Goal: Task Accomplishment & Management: Manage account settings

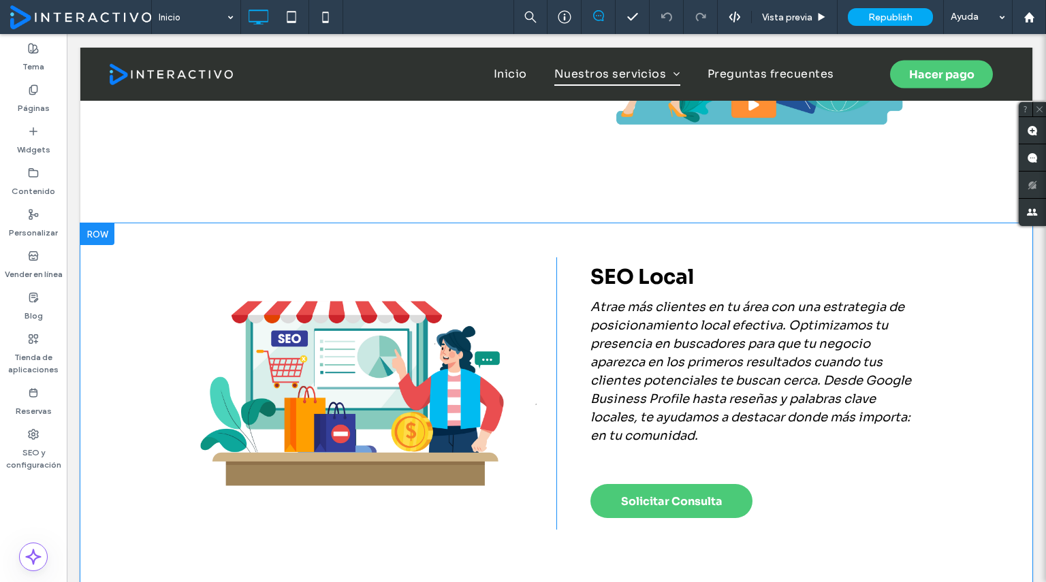
scroll to position [1071, 0]
click at [91, 235] on div at bounding box center [97, 234] width 34 height 22
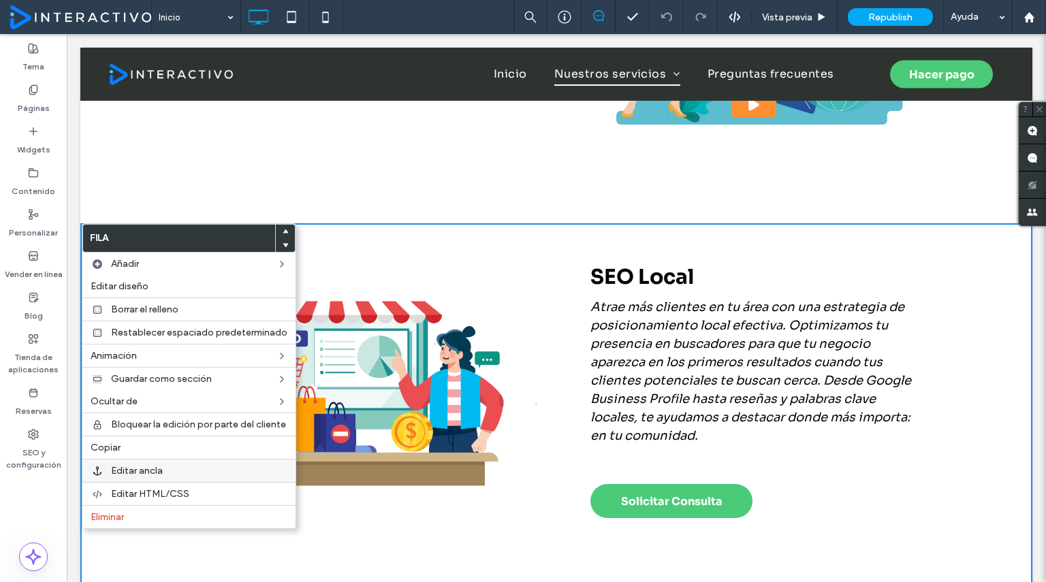
click at [166, 465] on label "Editar ancla" at bounding box center [199, 471] width 176 height 12
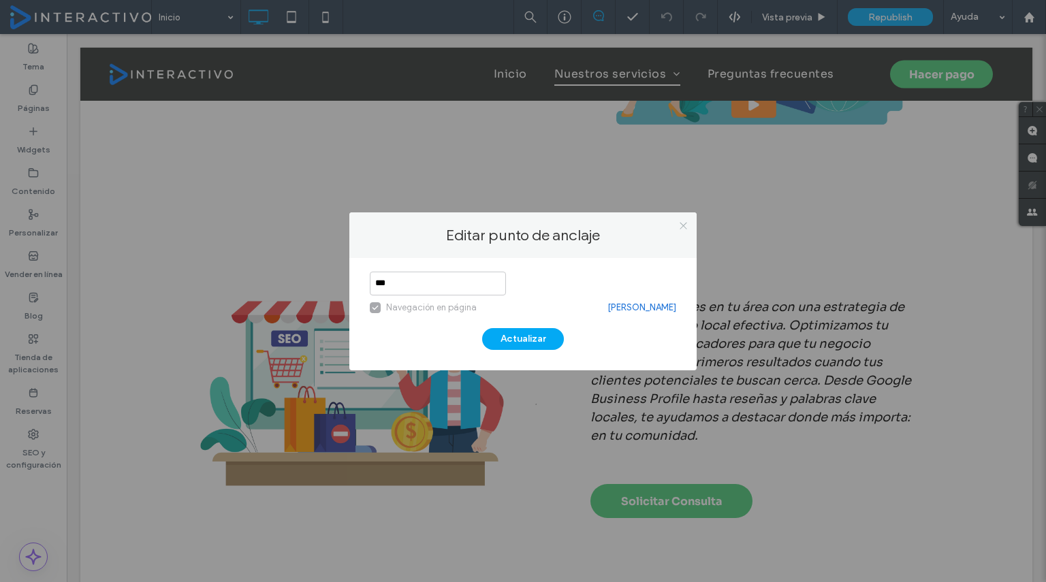
click at [687, 223] on icon at bounding box center [683, 226] width 10 height 10
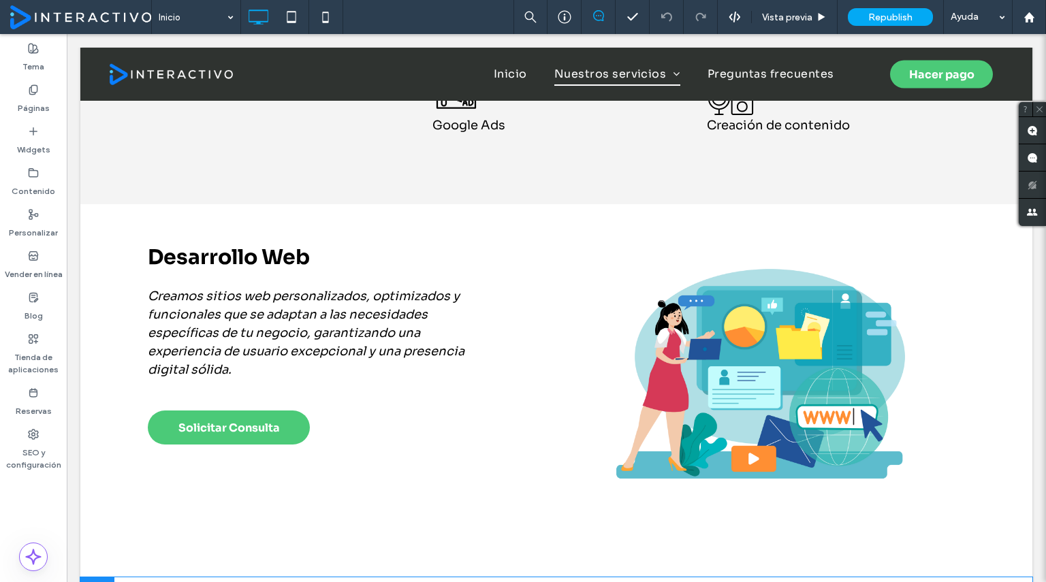
scroll to position [712, 0]
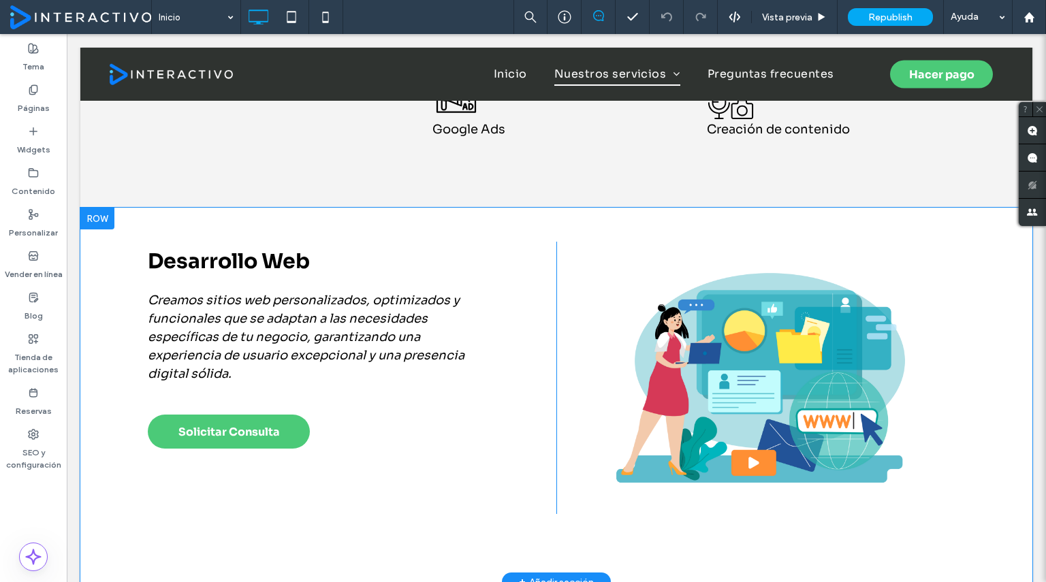
click at [108, 216] on div at bounding box center [97, 219] width 34 height 22
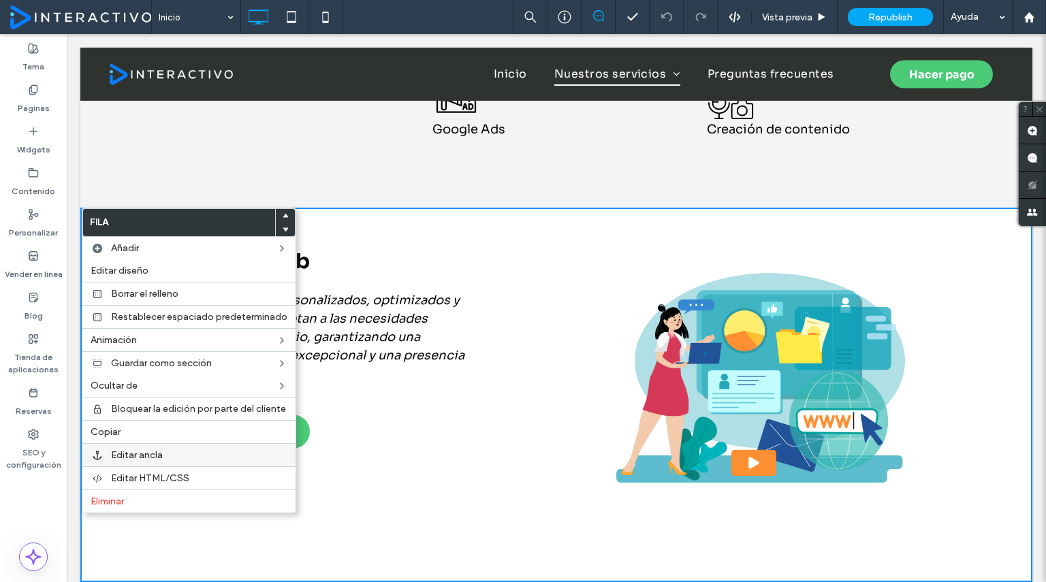
click at [136, 453] on span "Editar ancla" at bounding box center [137, 456] width 52 height 12
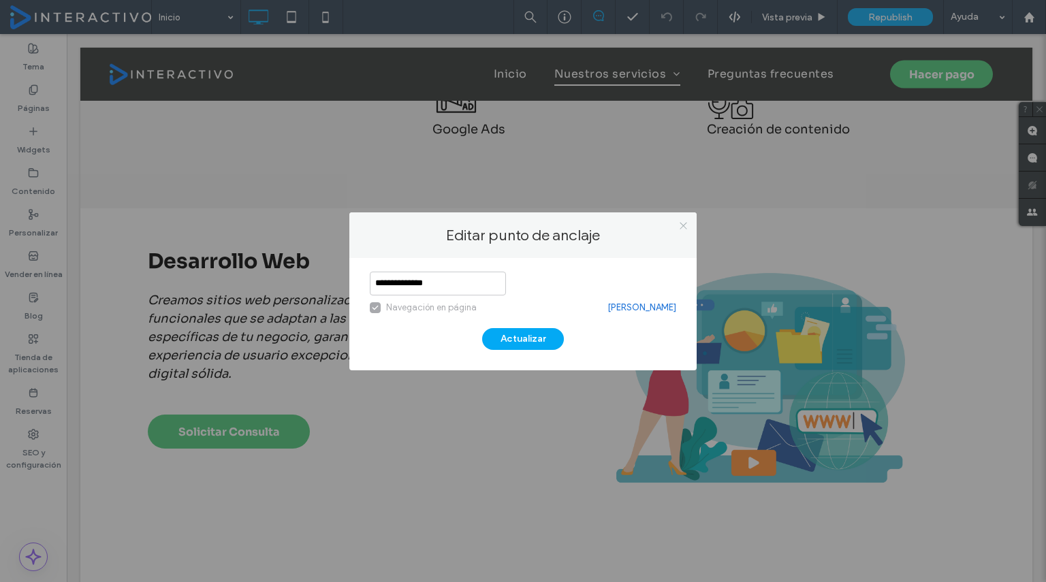
click at [685, 225] on icon at bounding box center [683, 226] width 10 height 10
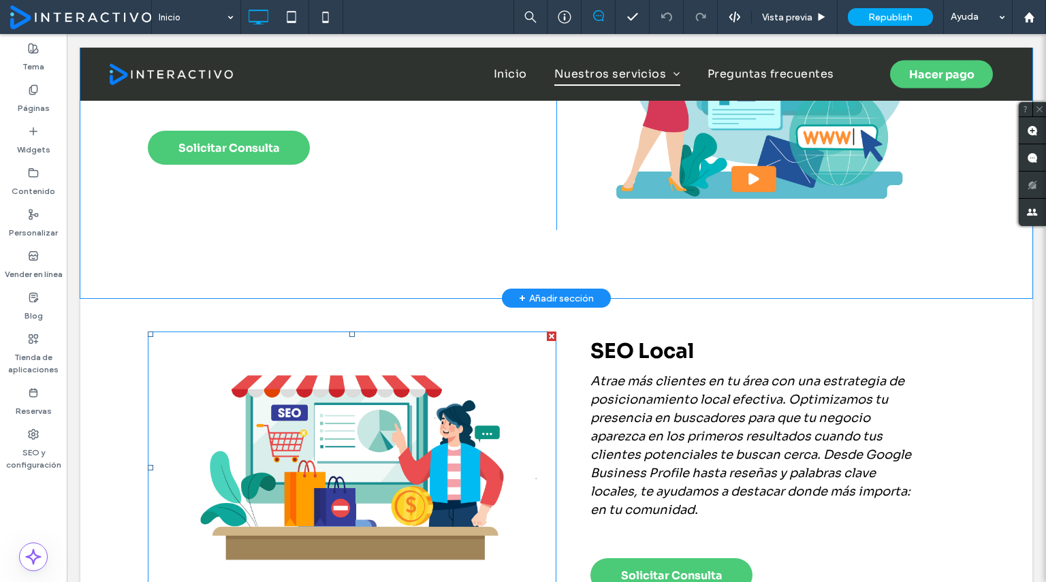
scroll to position [997, 0]
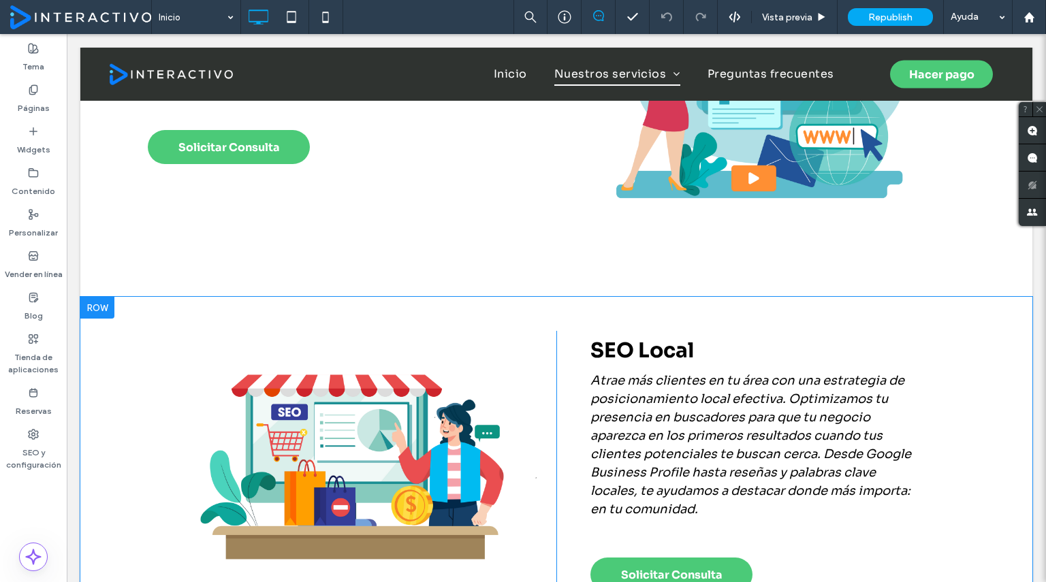
click at [104, 307] on div at bounding box center [97, 308] width 34 height 22
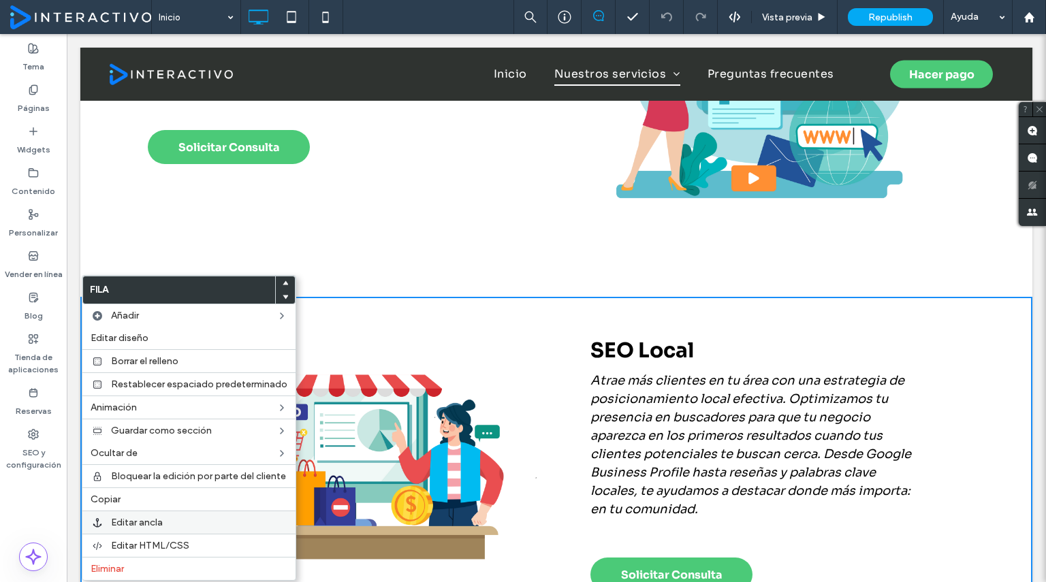
click at [148, 517] on span "Editar ancla" at bounding box center [137, 523] width 52 height 12
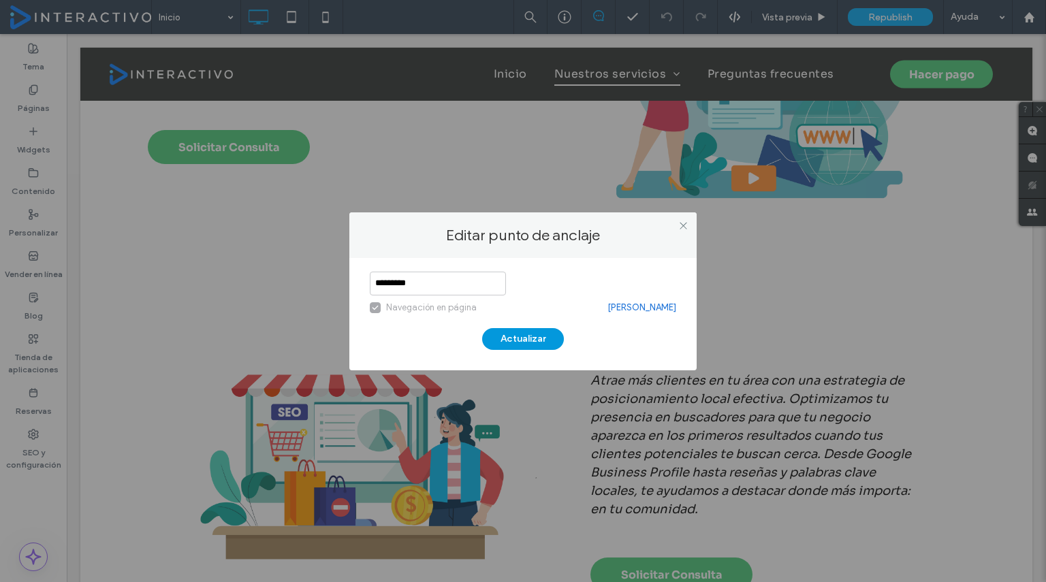
type input "*********"
click at [505, 332] on button "Actualizar" at bounding box center [523, 339] width 82 height 22
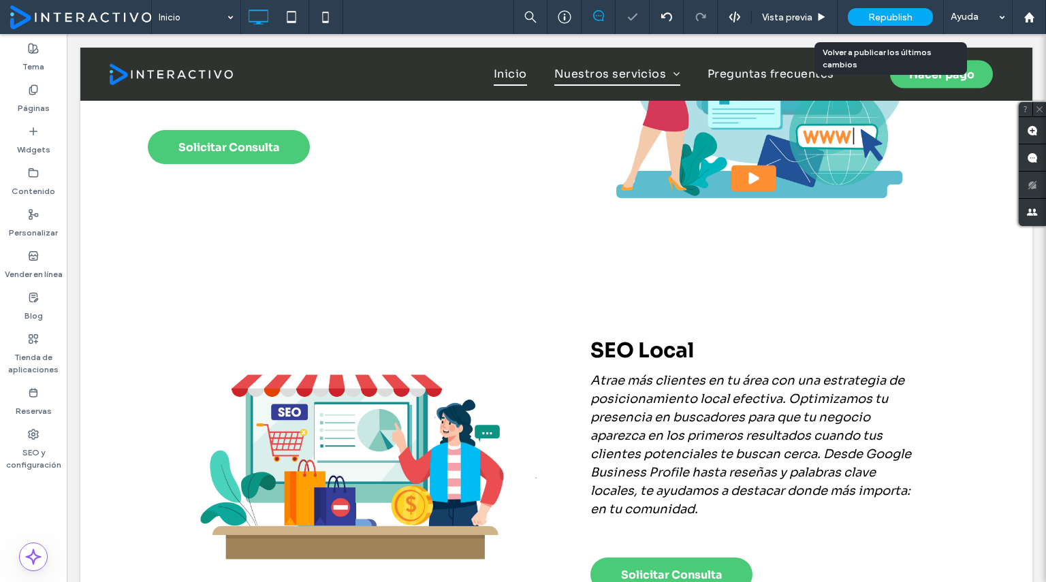
click at [882, 12] on span "Republish" at bounding box center [890, 18] width 44 height 12
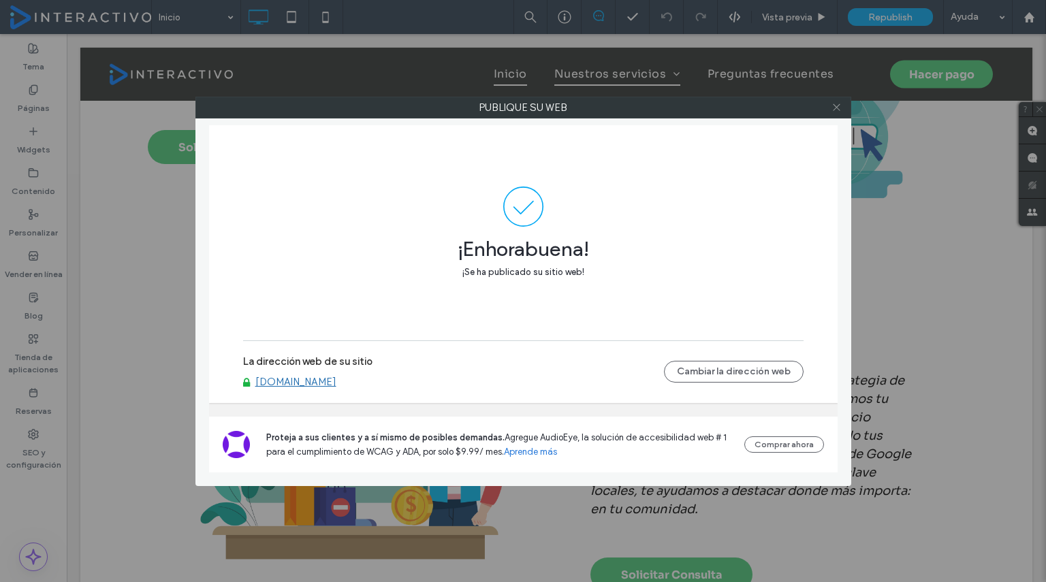
click at [838, 110] on icon at bounding box center [837, 107] width 10 height 10
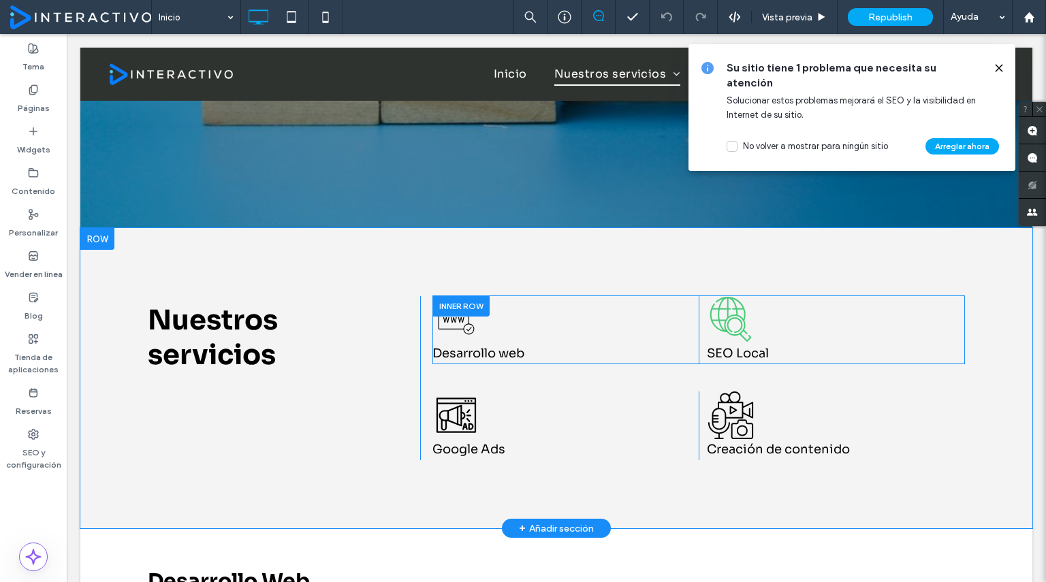
scroll to position [394, 0]
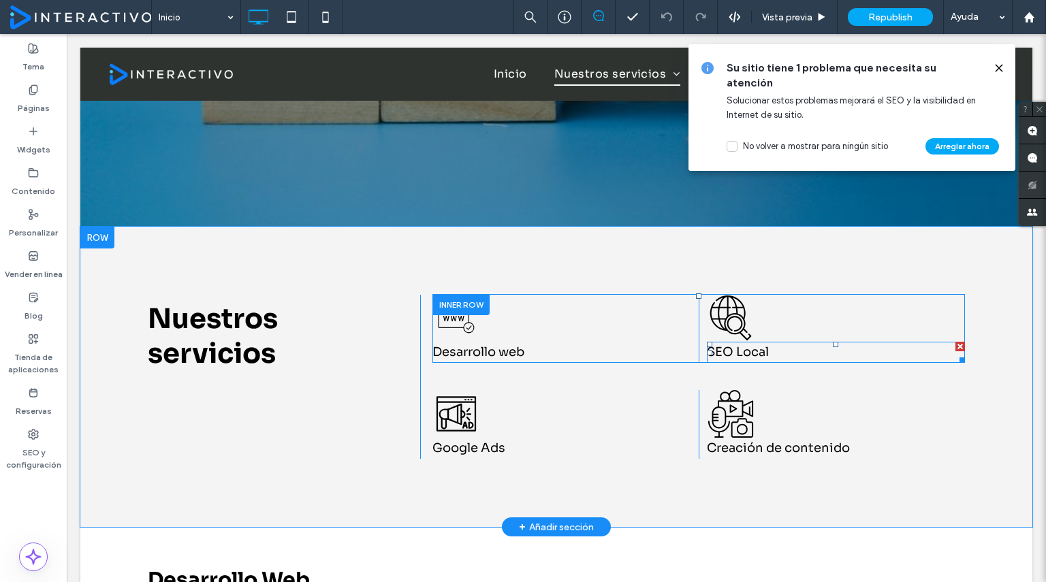
click at [736, 353] on span "SEO Local" at bounding box center [738, 352] width 62 height 15
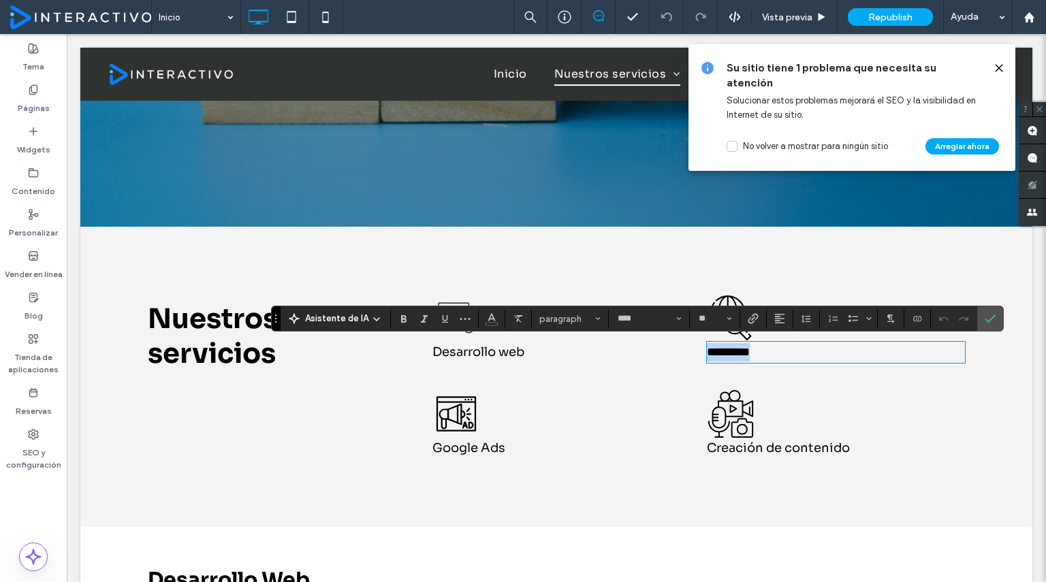
click at [736, 353] on span "*********" at bounding box center [728, 352] width 43 height 12
click at [767, 343] on p "*********" at bounding box center [836, 352] width 258 height 18
click at [721, 304] on icon at bounding box center [731, 318] width 48 height 48
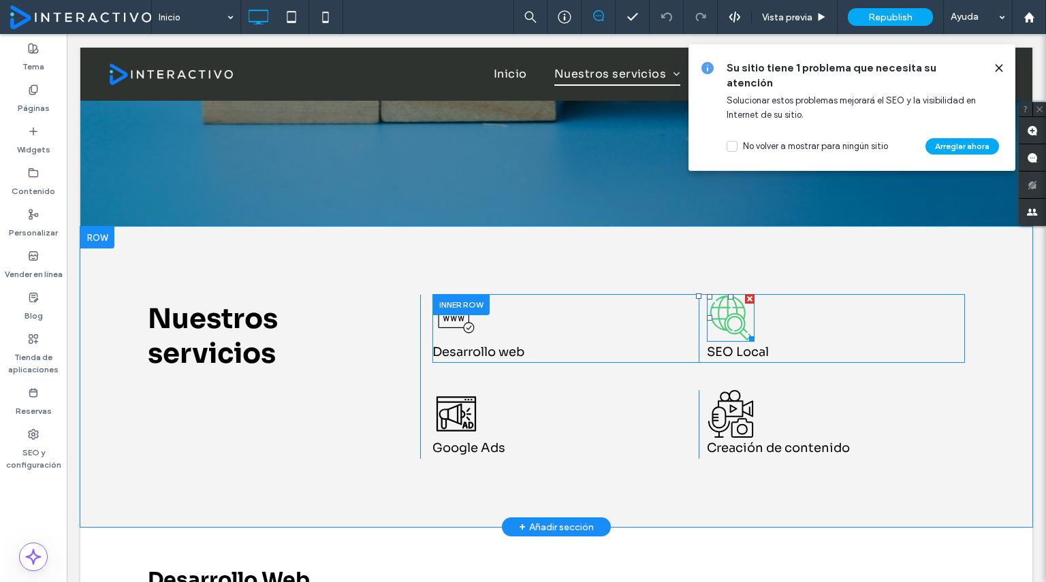
click at [729, 324] on icon at bounding box center [731, 318] width 48 height 48
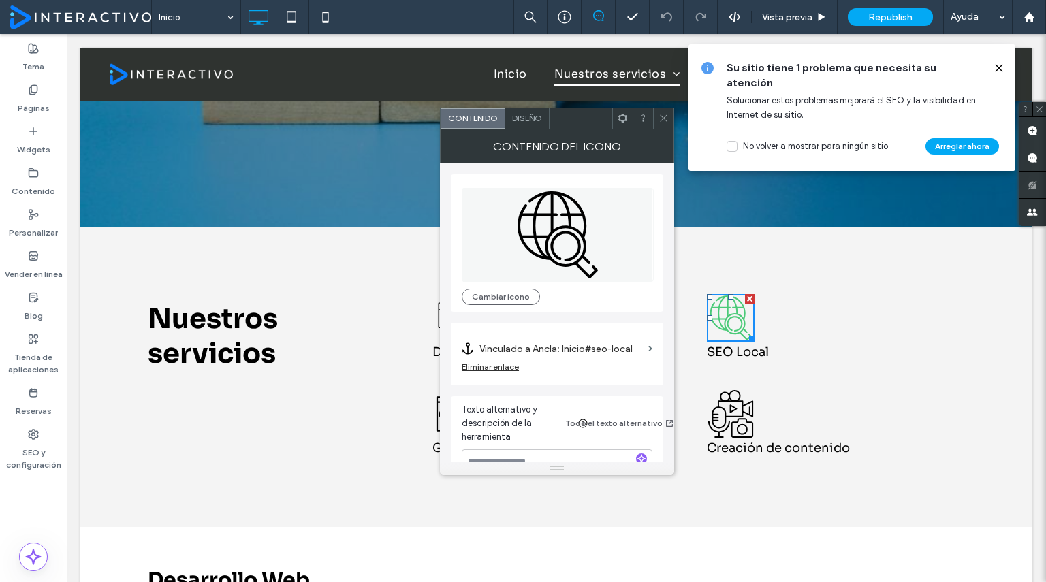
click at [729, 324] on icon at bounding box center [731, 318] width 48 height 48
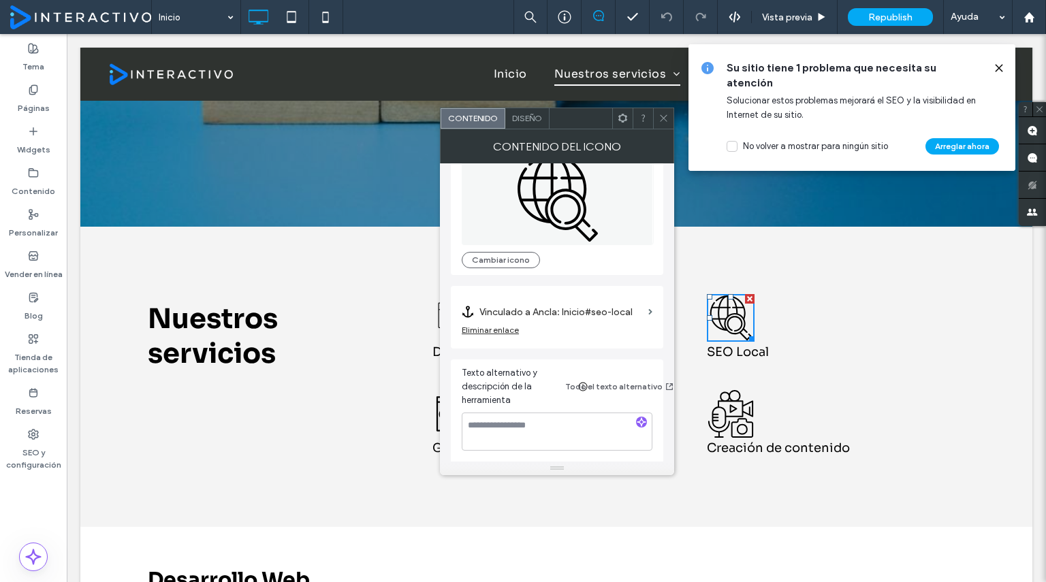
click at [644, 314] on section "Vinculado a Ancla: Inicio#seo-local" at bounding box center [557, 309] width 191 height 32
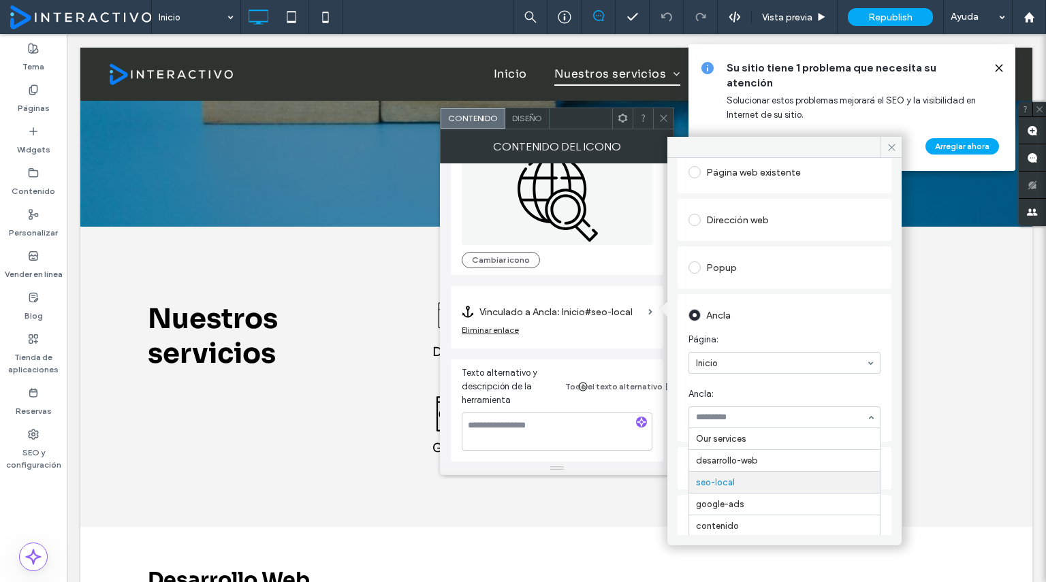
scroll to position [42, 0]
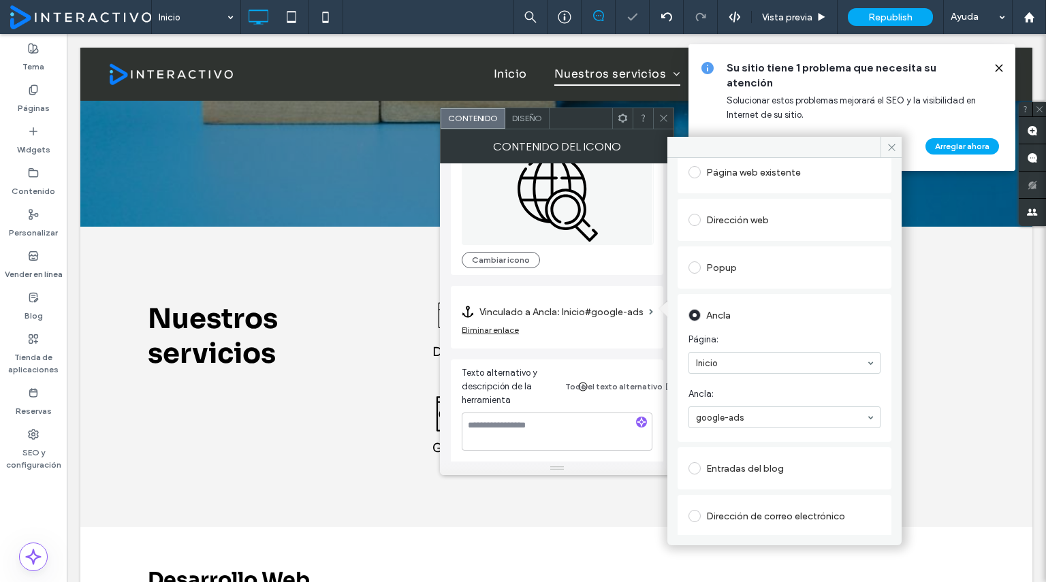
click at [775, 413] on input at bounding box center [781, 418] width 170 height 10
click at [887, 147] on icon at bounding box center [892, 147] width 10 height 10
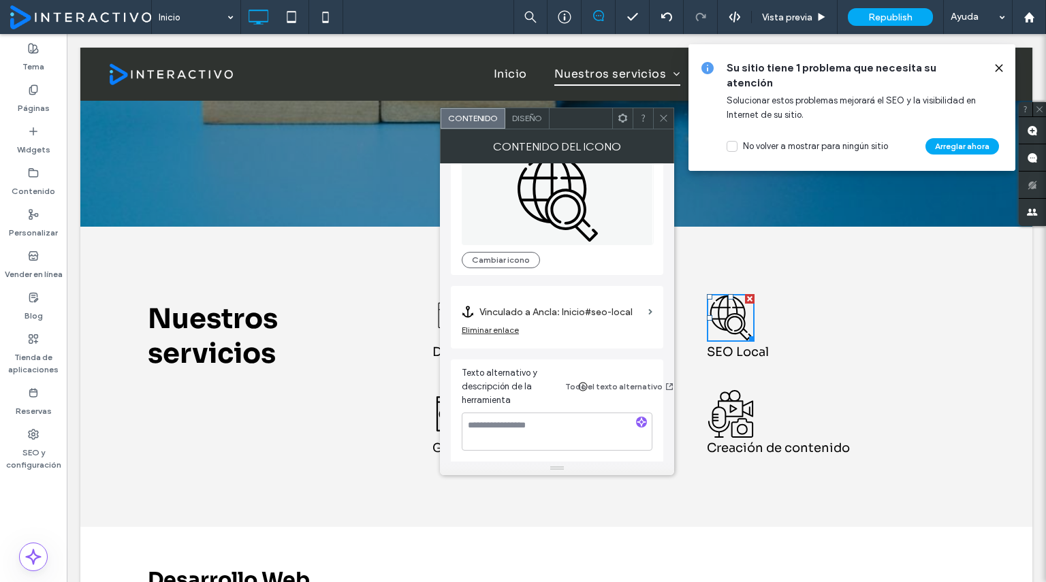
click at [670, 123] on div at bounding box center [663, 118] width 20 height 20
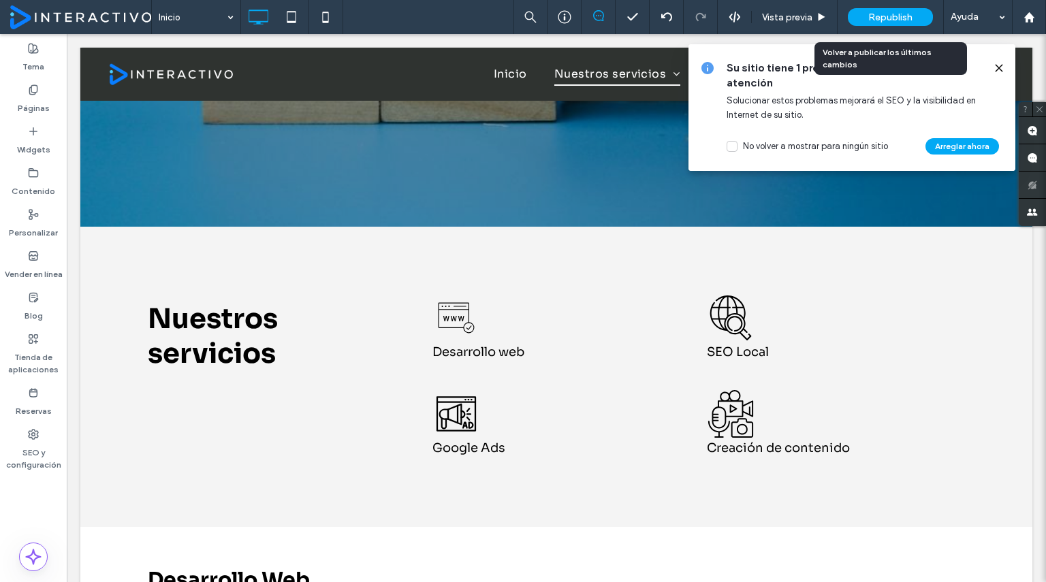
click at [900, 18] on span "Republish" at bounding box center [890, 18] width 44 height 12
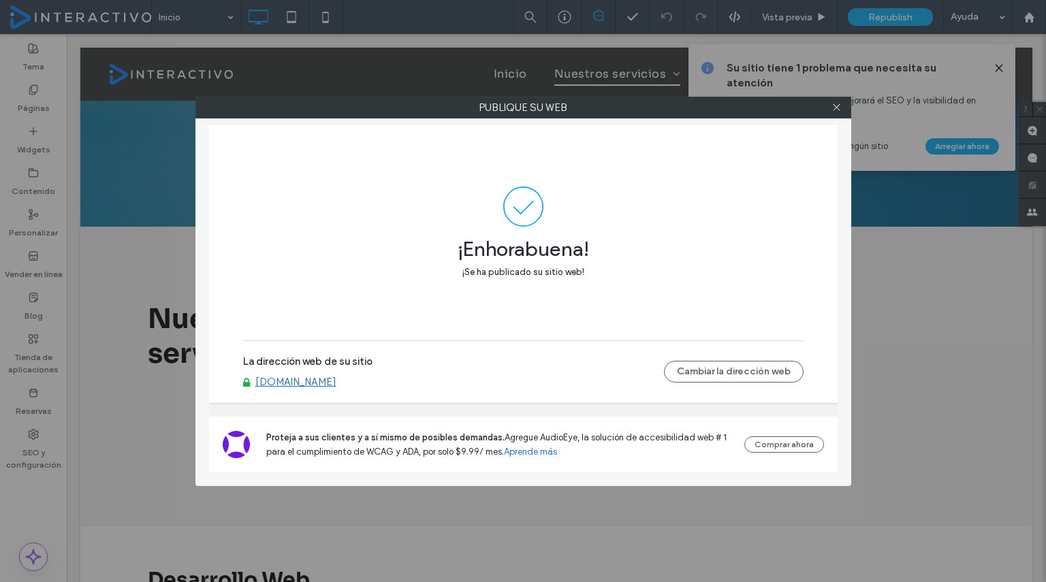
click at [830, 104] on div at bounding box center [837, 107] width 20 height 20
click at [832, 107] on icon at bounding box center [837, 107] width 10 height 10
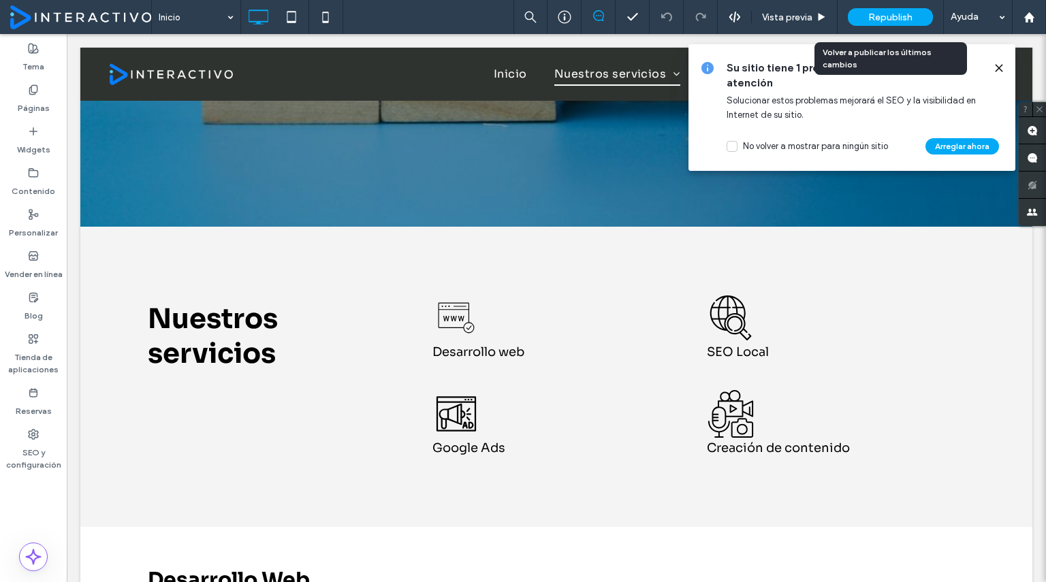
click at [880, 25] on div "Republish" at bounding box center [890, 17] width 85 height 18
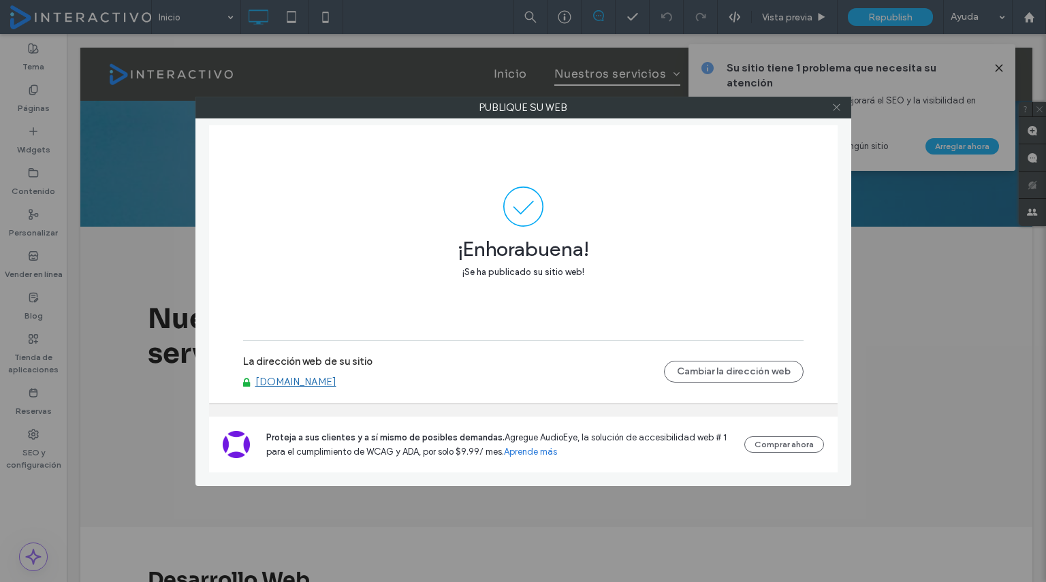
click at [836, 108] on icon at bounding box center [837, 107] width 10 height 10
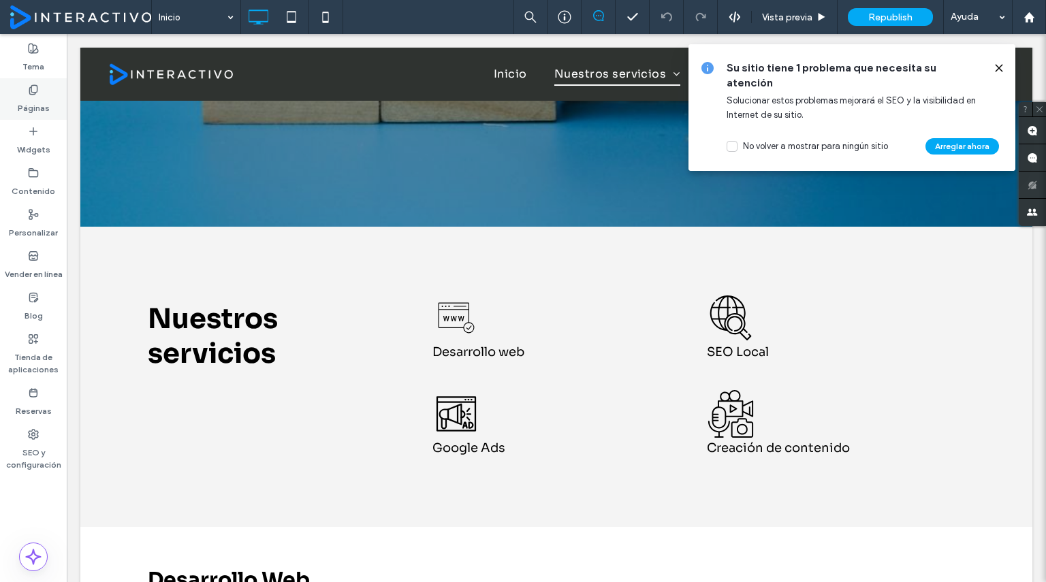
click at [41, 95] on label "Páginas" at bounding box center [34, 104] width 32 height 19
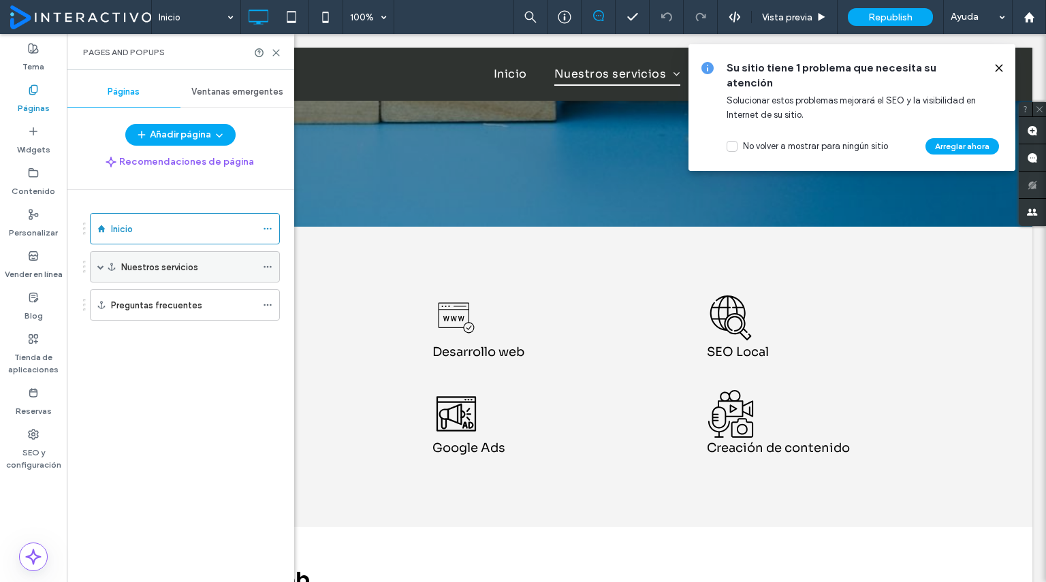
click at [99, 266] on span at bounding box center [100, 267] width 7 height 7
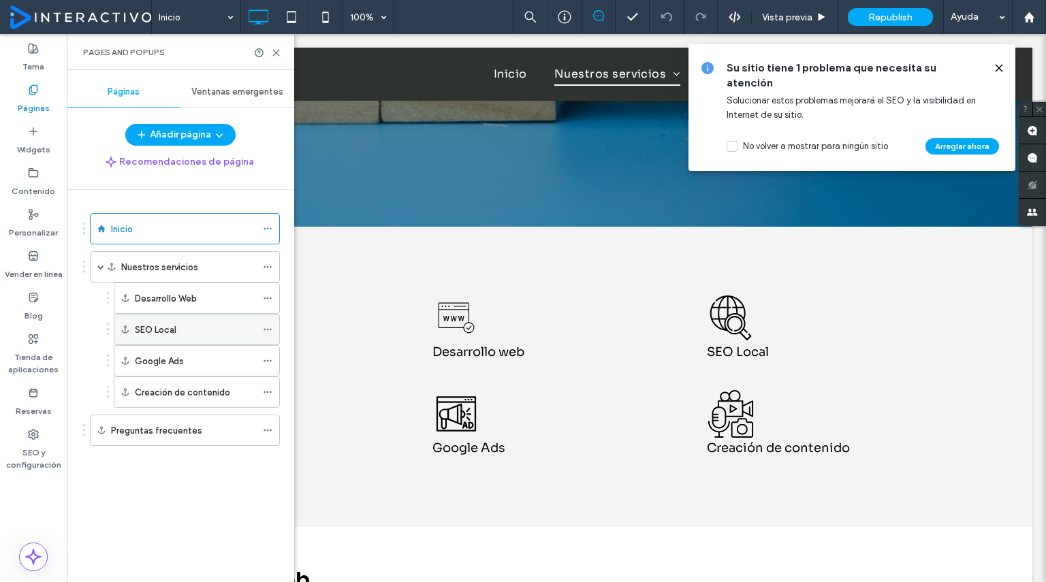
click at [268, 329] on use at bounding box center [267, 330] width 7 height 2
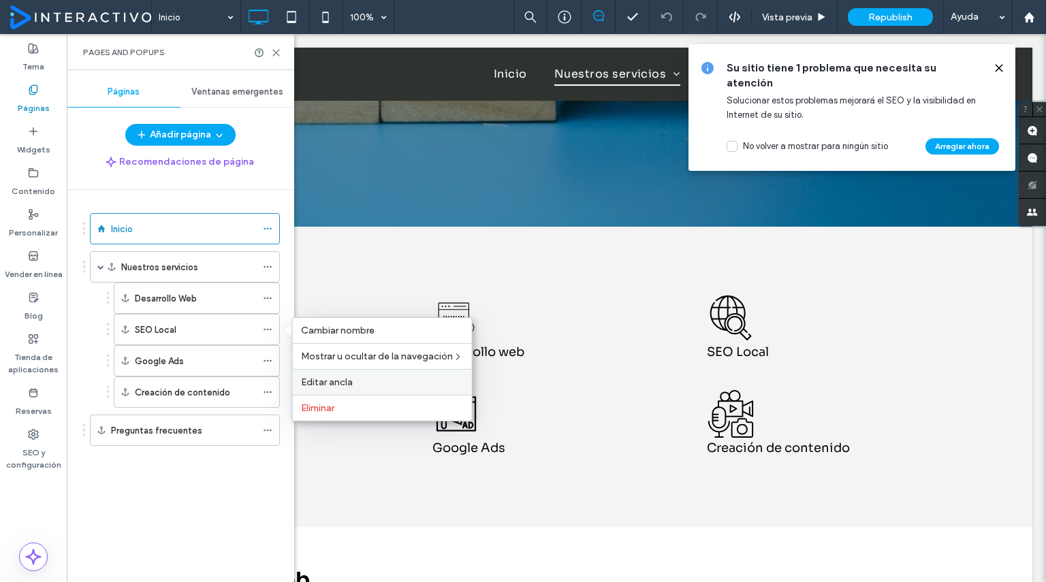
click at [324, 377] on span "Editar ancla" at bounding box center [327, 383] width 52 height 12
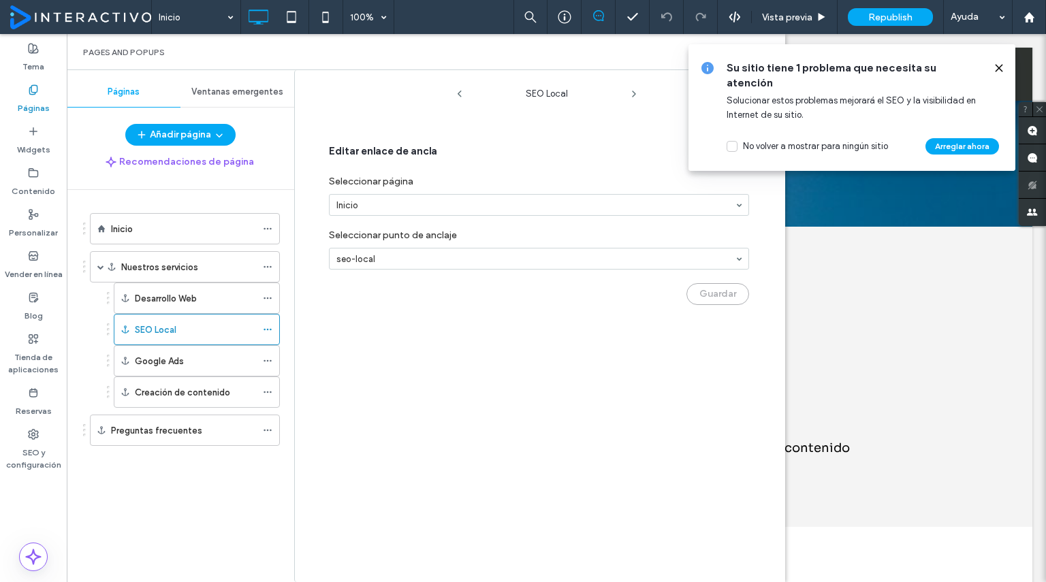
click at [717, 292] on div "Guardar" at bounding box center [539, 291] width 420 height 29
click at [997, 73] on icon at bounding box center [999, 68] width 11 height 11
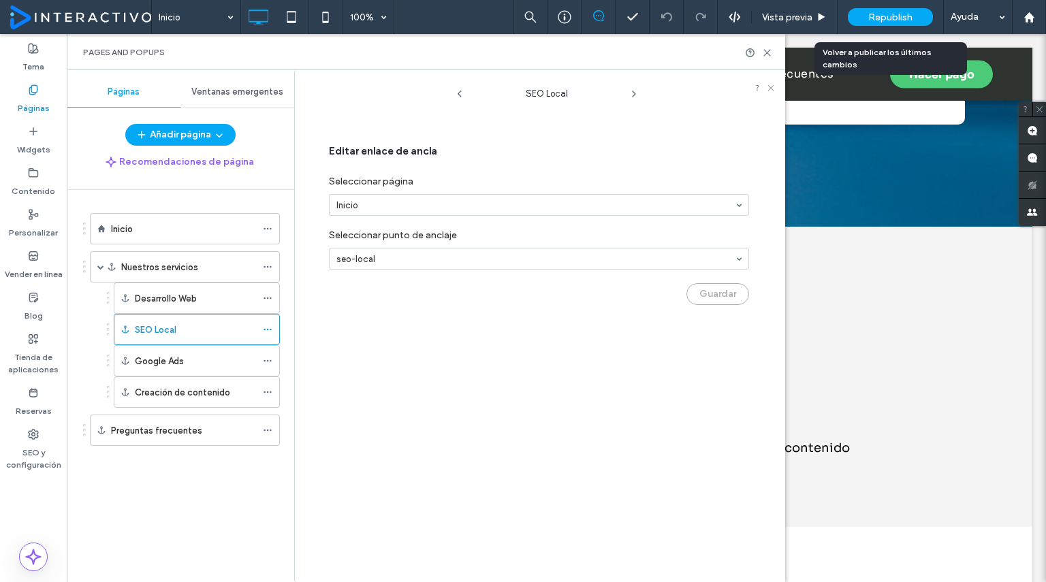
click at [915, 17] on div "Republish" at bounding box center [890, 17] width 85 height 18
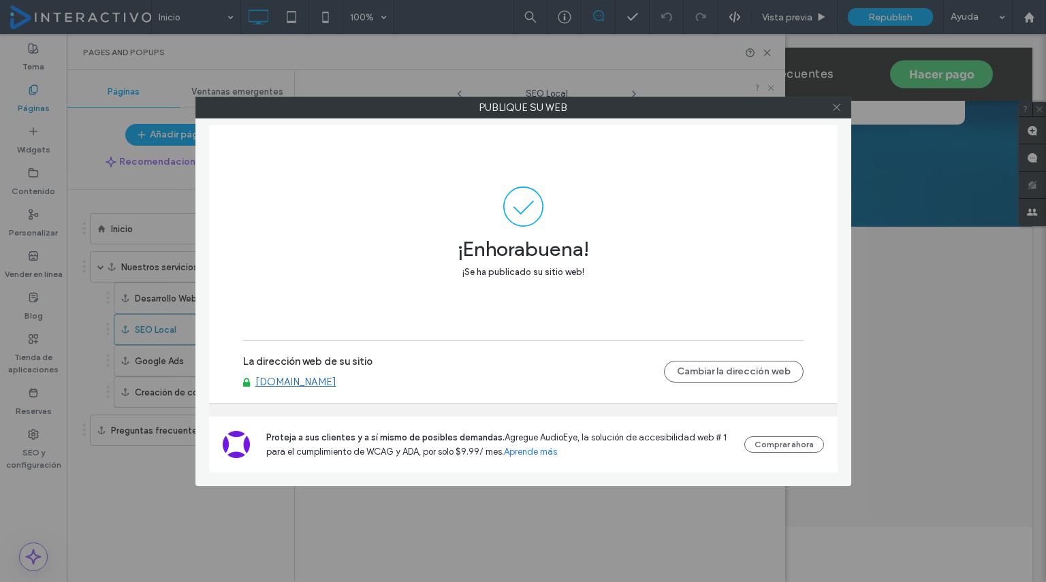
click at [834, 104] on icon at bounding box center [837, 107] width 10 height 10
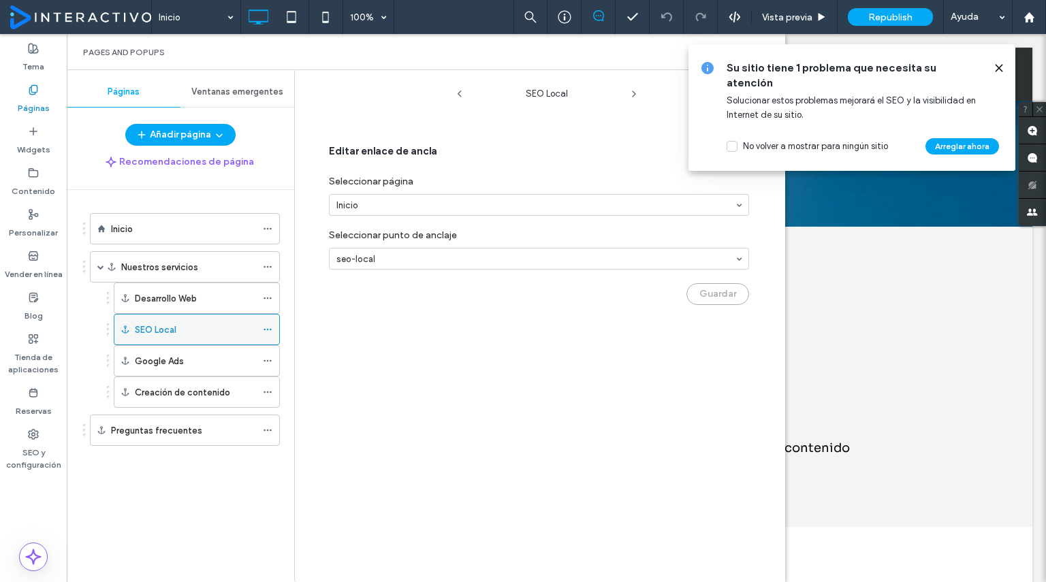
click at [263, 326] on icon at bounding box center [268, 330] width 10 height 10
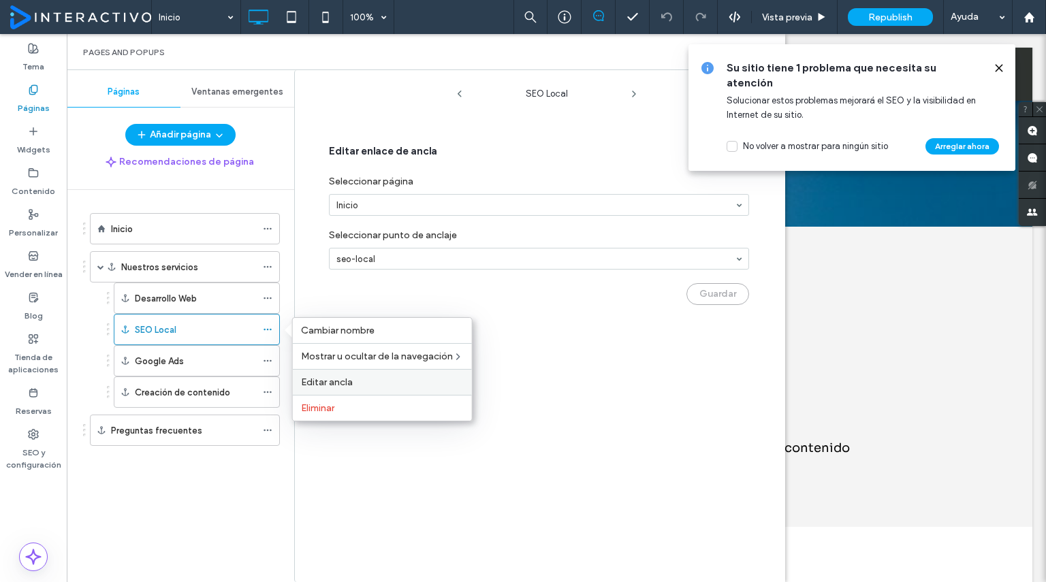
click at [331, 381] on span "Editar ancla" at bounding box center [327, 383] width 52 height 12
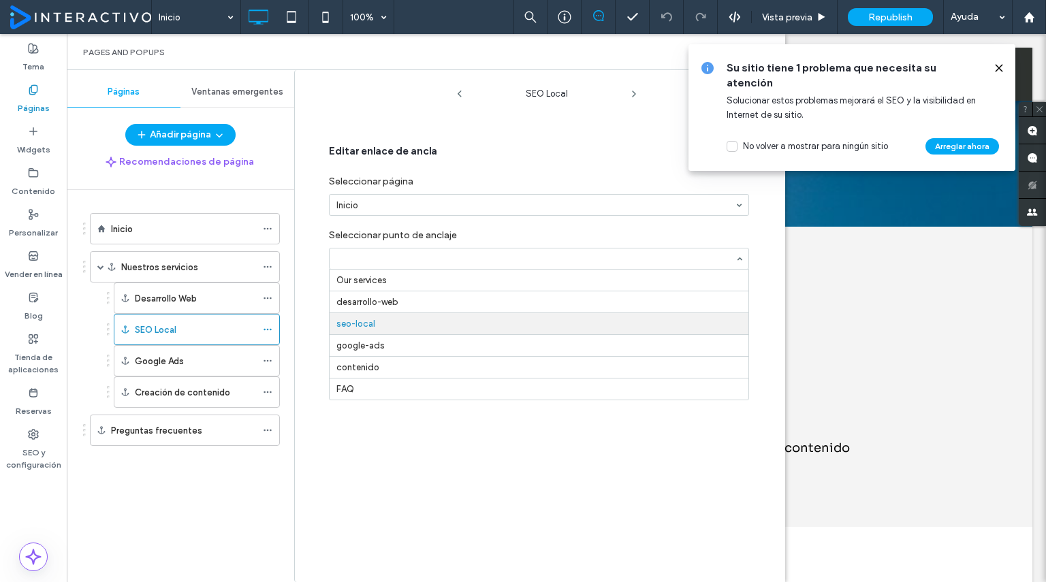
click at [391, 261] on input at bounding box center [535, 259] width 398 height 10
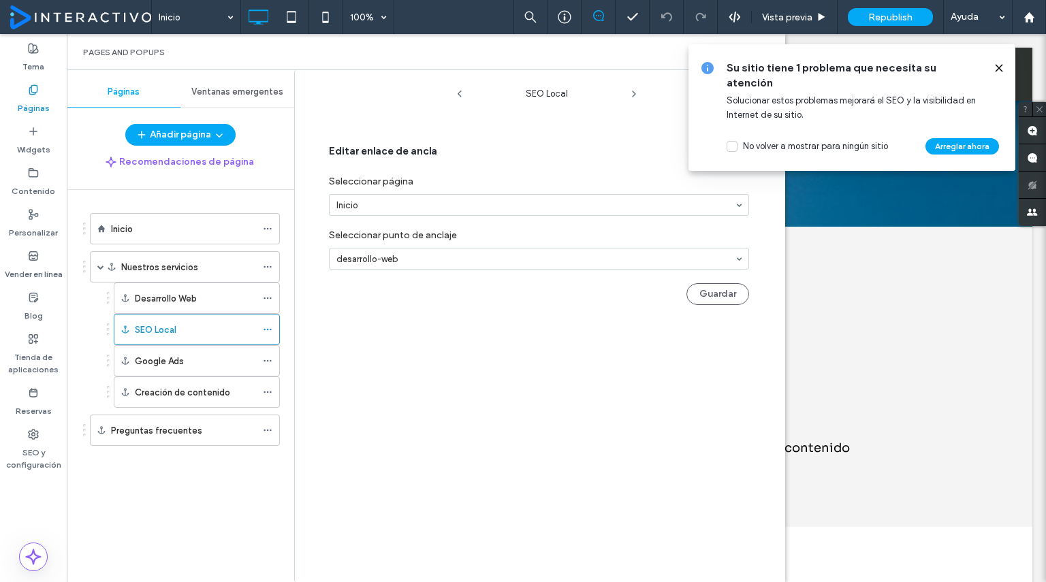
click at [473, 255] on input at bounding box center [535, 259] width 398 height 10
click at [742, 283] on div "Guardar" at bounding box center [539, 291] width 420 height 29
click at [997, 66] on use at bounding box center [999, 68] width 6 height 6
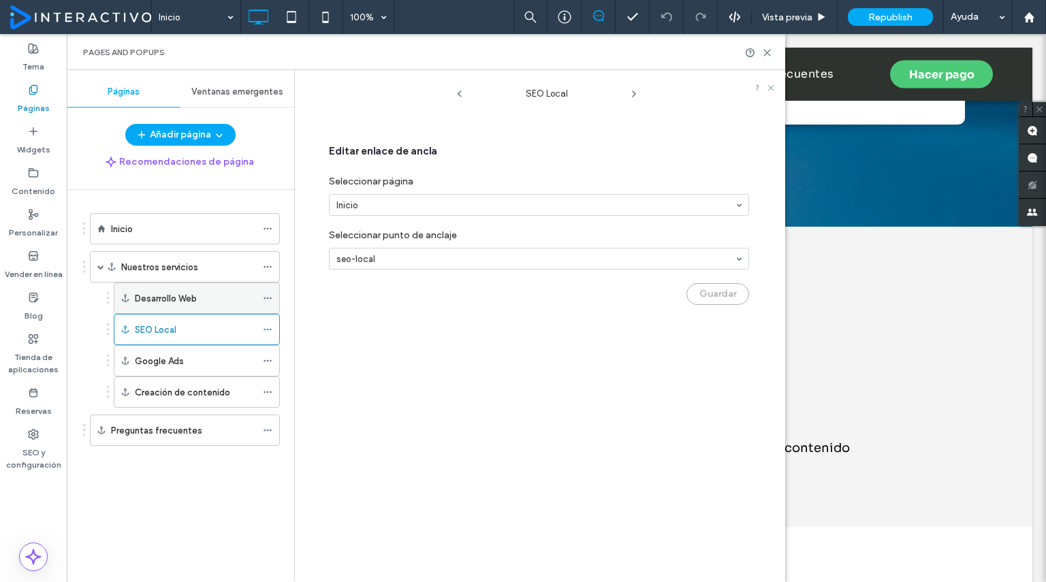
click at [187, 298] on label "Desarrollo Web" at bounding box center [166, 299] width 62 height 24
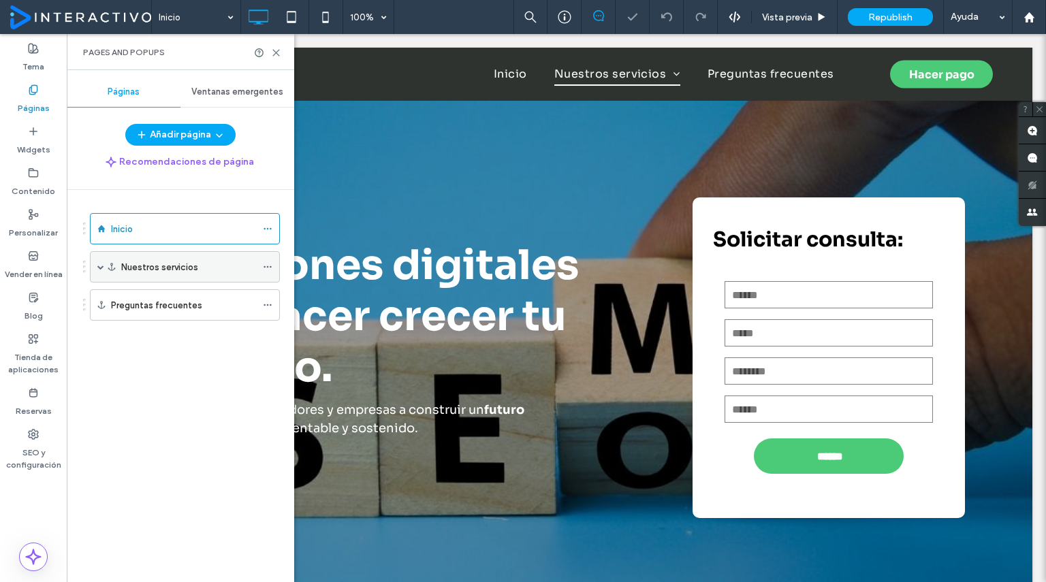
scroll to position [819, 0]
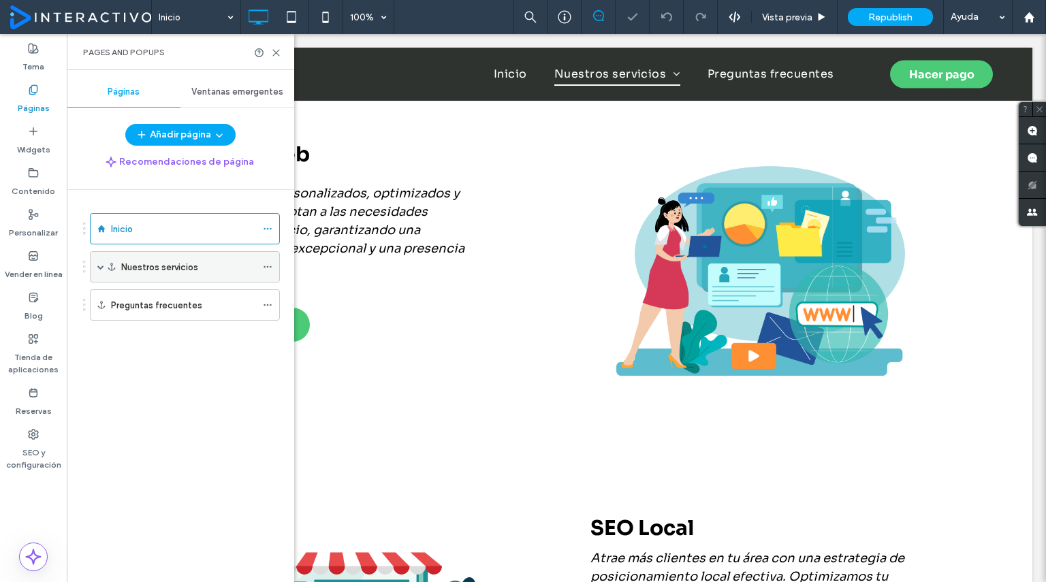
click at [101, 266] on span at bounding box center [100, 267] width 7 height 7
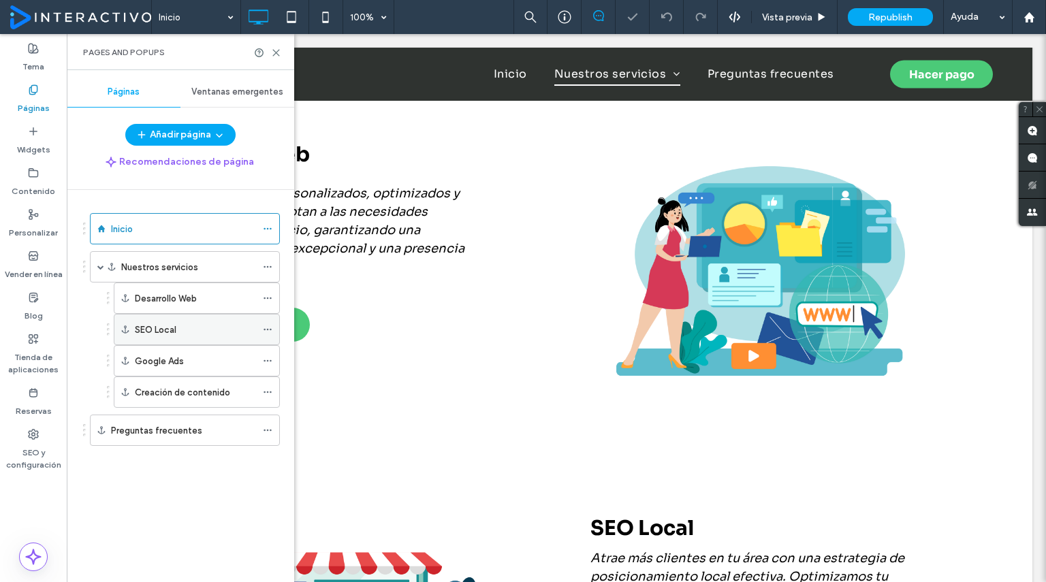
click at [168, 318] on div "SEO Local" at bounding box center [195, 330] width 121 height 30
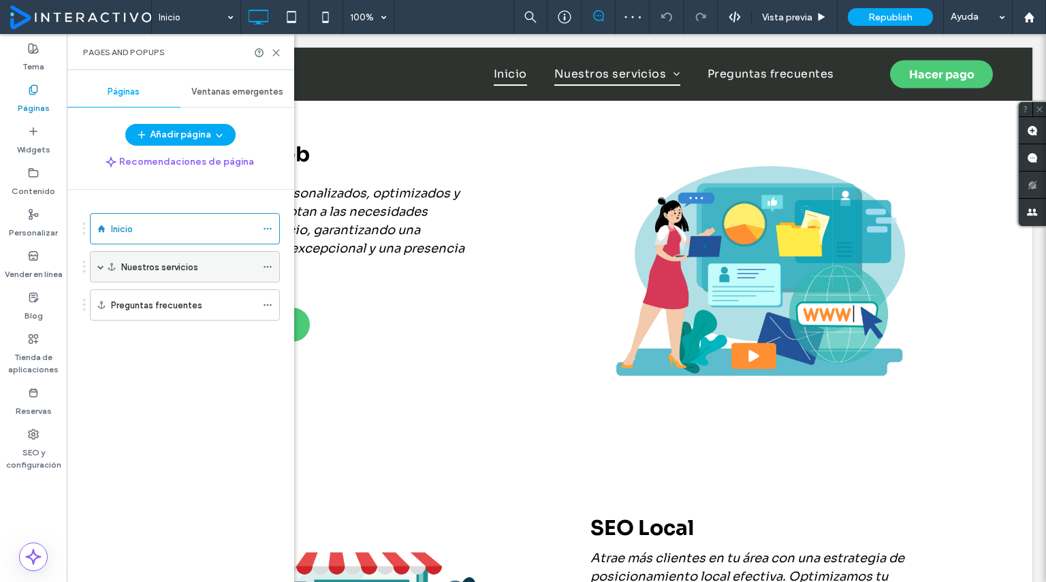
click at [105, 273] on div "Nuestros servicios" at bounding box center [185, 266] width 190 height 31
click at [97, 260] on span at bounding box center [100, 267] width 7 height 30
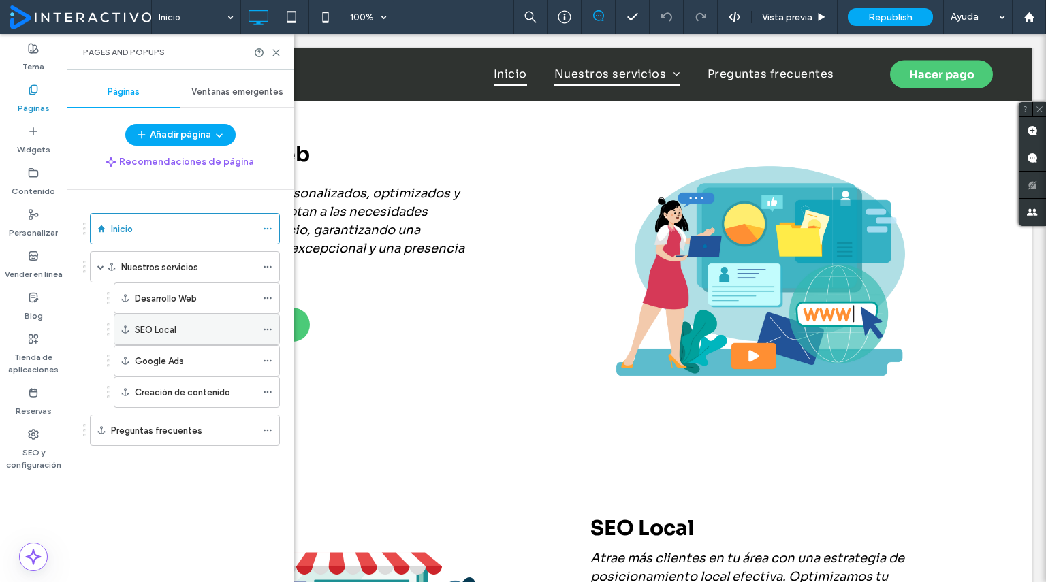
click at [270, 325] on icon at bounding box center [268, 330] width 10 height 10
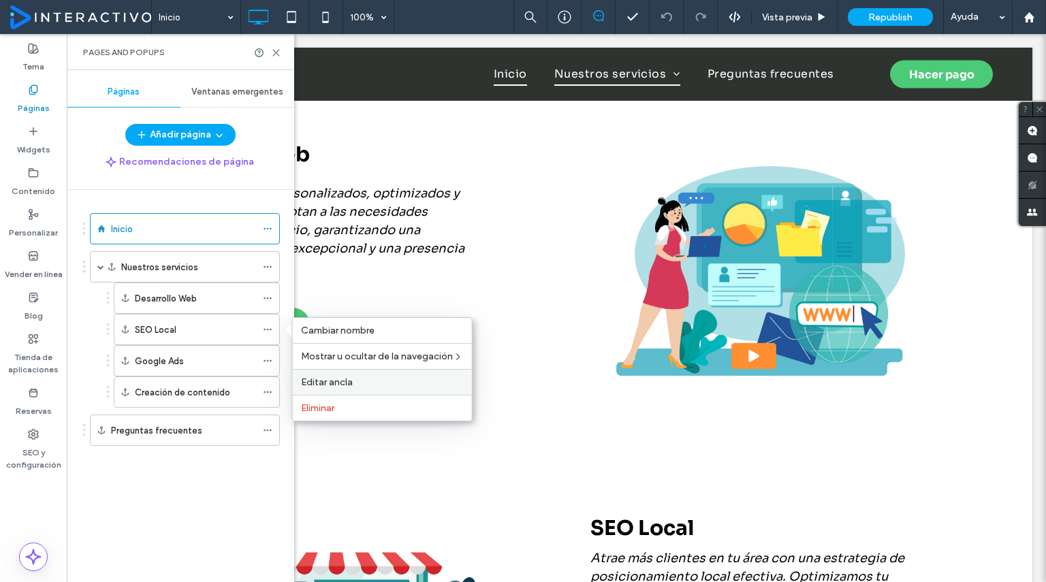
click at [316, 377] on span "Editar ancla" at bounding box center [327, 383] width 52 height 12
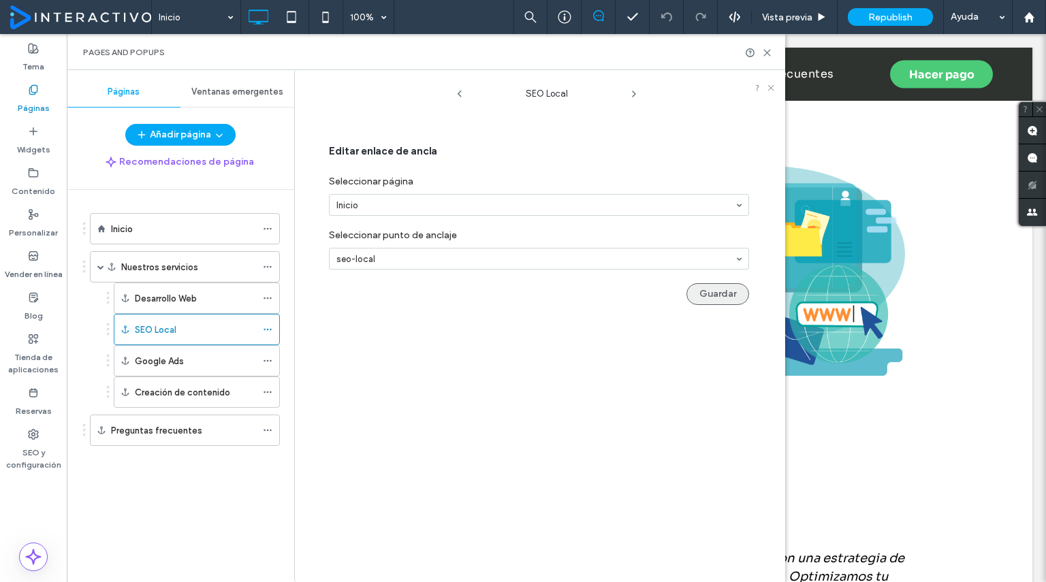
click at [712, 294] on button "Guardar" at bounding box center [718, 294] width 63 height 22
click at [768, 52] on icon at bounding box center [767, 53] width 10 height 10
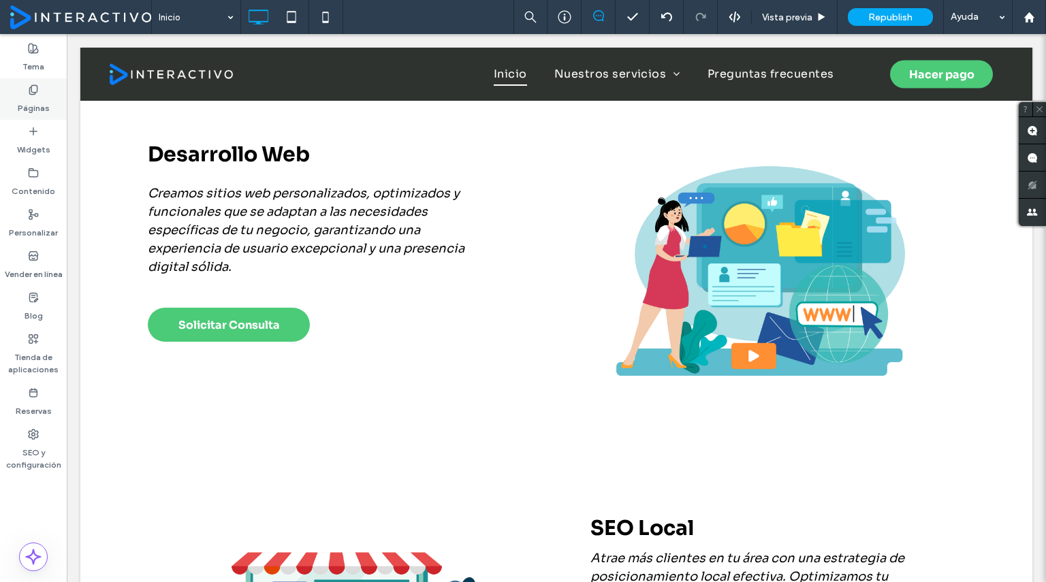
click at [37, 111] on label "Páginas" at bounding box center [34, 104] width 32 height 19
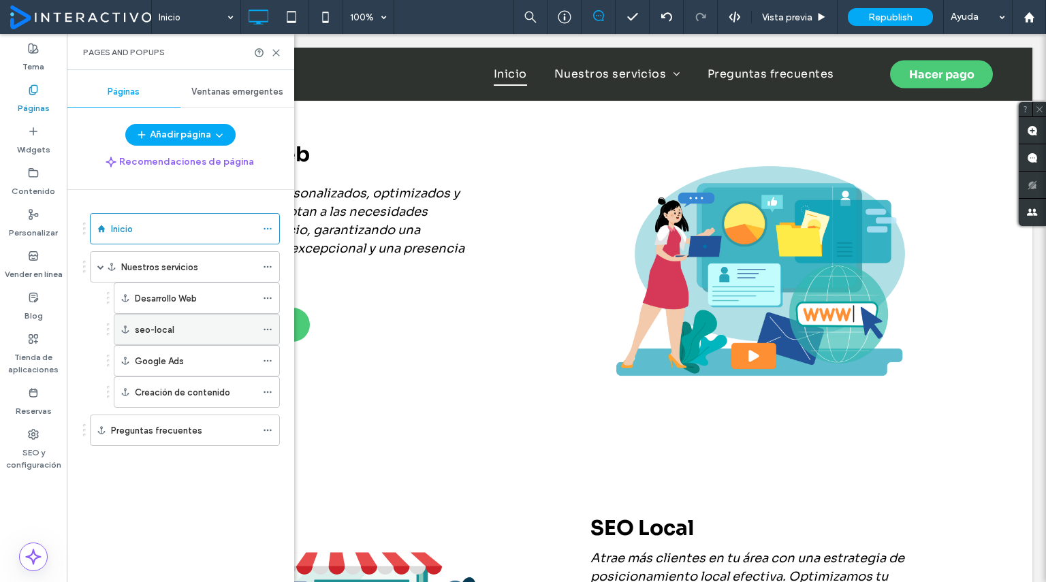
click at [269, 327] on icon at bounding box center [268, 330] width 10 height 10
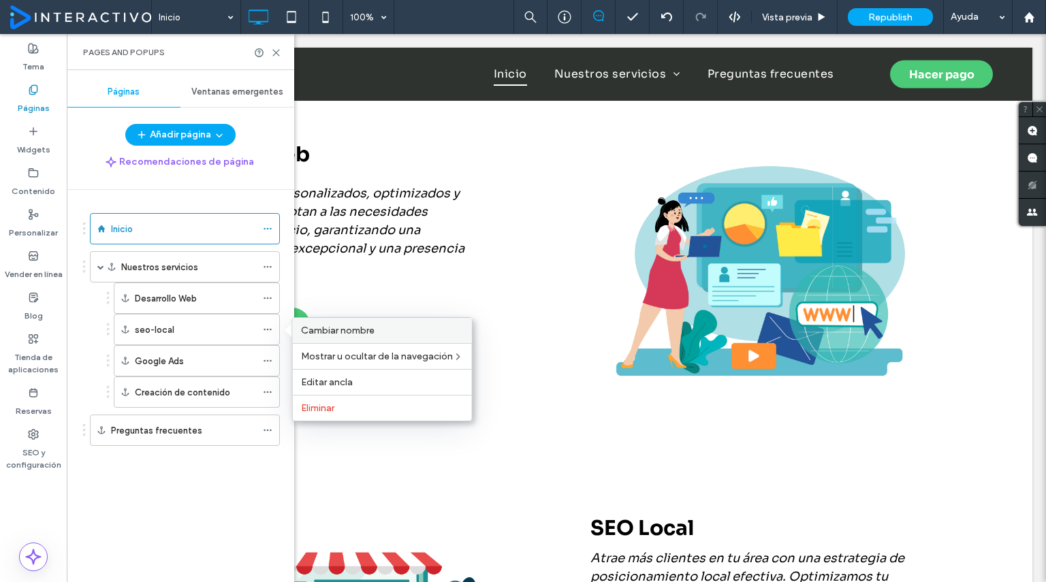
click at [321, 325] on span "Cambiar nombre" at bounding box center [338, 331] width 74 height 12
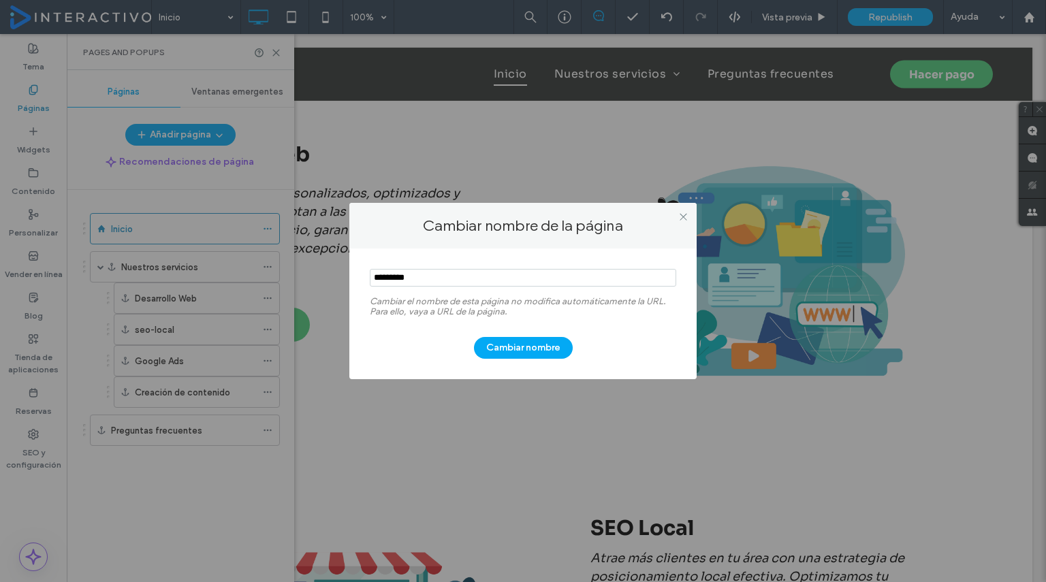
click at [320, 321] on div "Cambiar nombre de la página Cambiar el nombre de esta página no modifica automá…" at bounding box center [523, 291] width 1046 height 582
click at [396, 273] on input "notEmpty" at bounding box center [523, 278] width 306 height 18
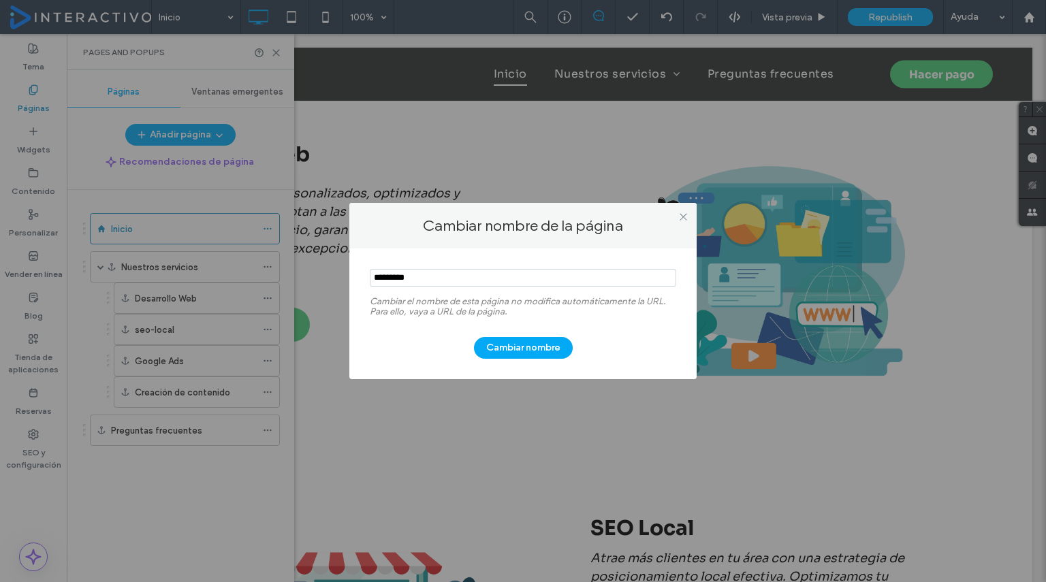
click at [396, 273] on input "notEmpty" at bounding box center [523, 278] width 306 height 18
type input "*********"
click at [509, 348] on button "Cambiar nombre" at bounding box center [523, 348] width 99 height 22
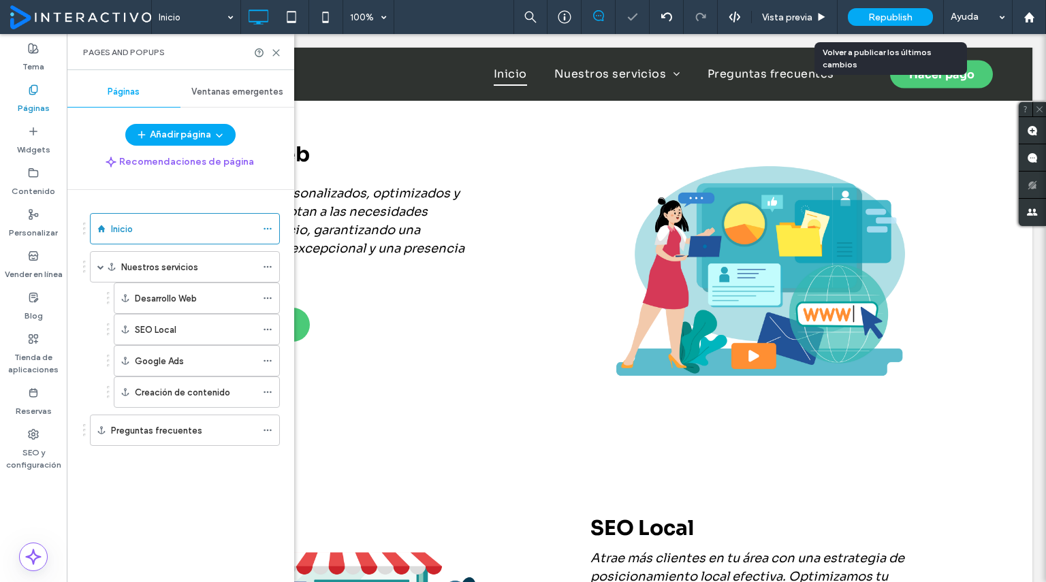
click at [891, 16] on span "Republish" at bounding box center [890, 18] width 44 height 12
